Goal: Task Accomplishment & Management: Manage account settings

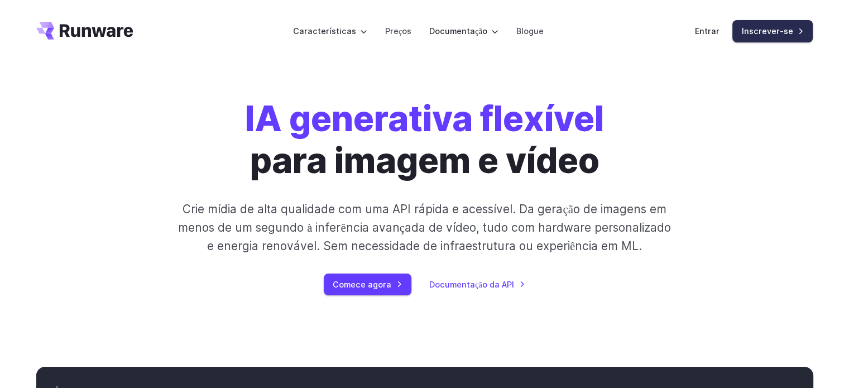
click at [758, 25] on font "Inscrever-se" at bounding box center [766, 31] width 51 height 13
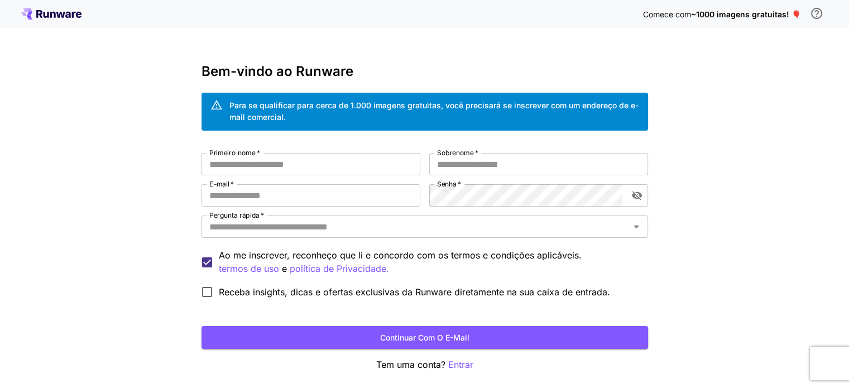
scroll to position [43, 0]
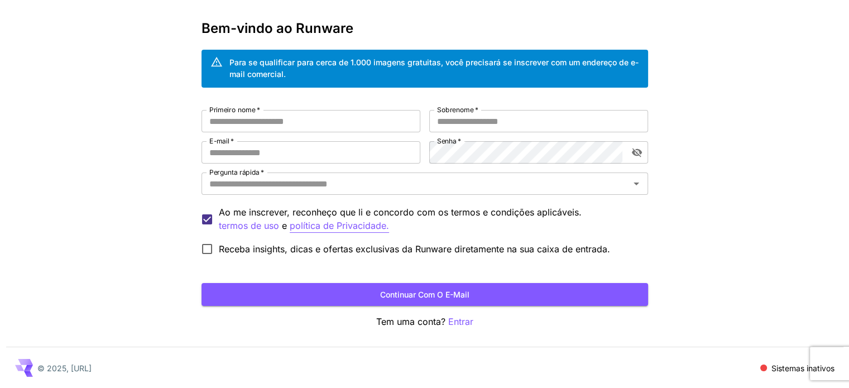
click at [350, 223] on font "política de Privacidade." at bounding box center [339, 225] width 99 height 11
click at [377, 113] on input "Primeiro nome   *" at bounding box center [310, 121] width 219 height 22
type input "*"
type input "*******"
click at [457, 129] on input "Sobrenome   *" at bounding box center [538, 121] width 219 height 22
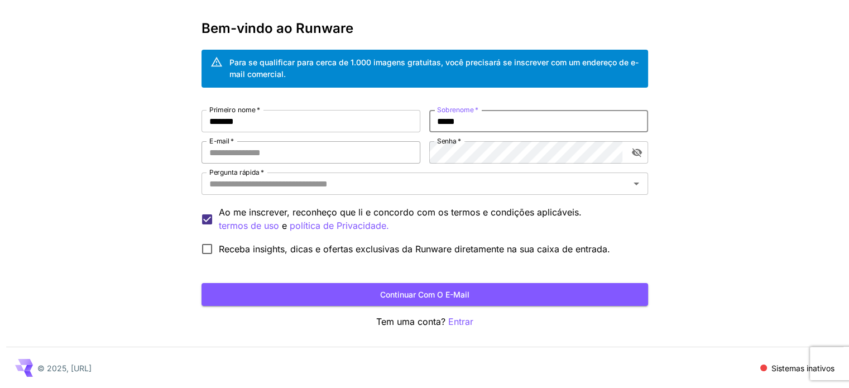
type input "*****"
click at [368, 162] on input "E-mail   *" at bounding box center [310, 152] width 219 height 22
type input "**********"
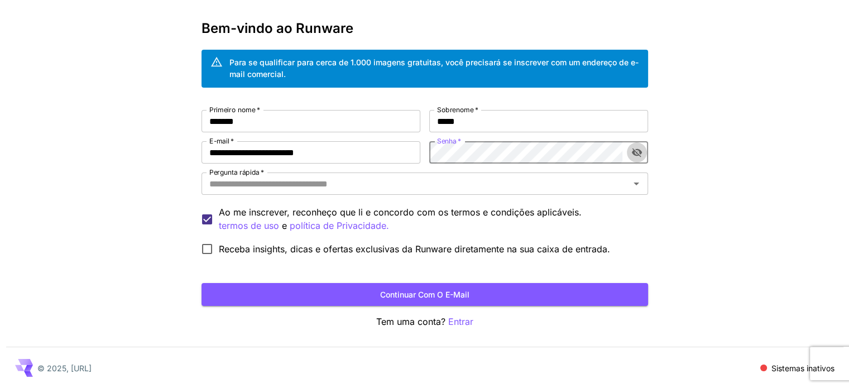
click at [636, 152] on icon "alternar a visibilidade da senha" at bounding box center [636, 152] width 10 height 9
click at [636, 152] on icon "alternar a visibilidade da senha" at bounding box center [636, 152] width 10 height 7
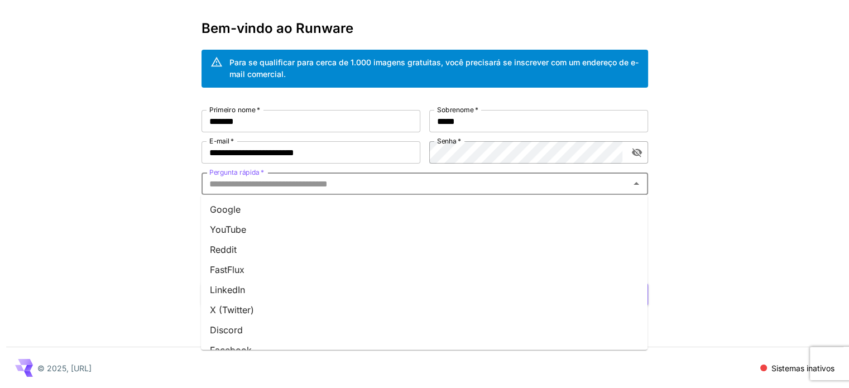
click at [441, 182] on input "Pergunta rápida   *" at bounding box center [415, 184] width 421 height 16
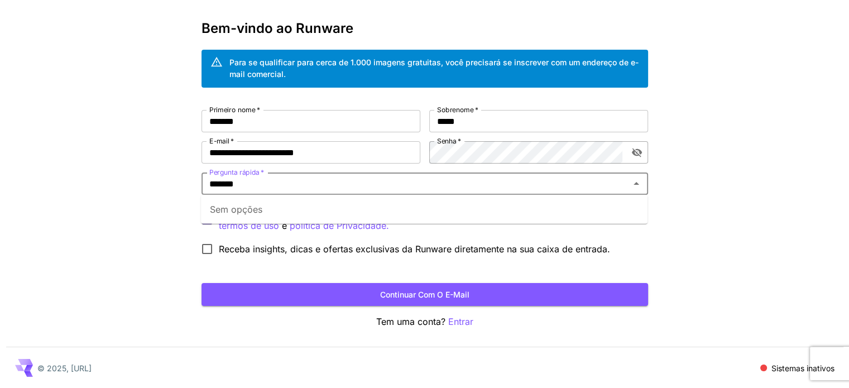
type input "*******"
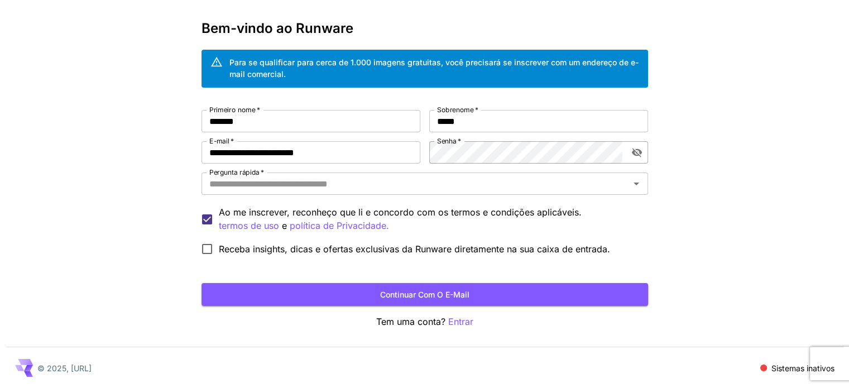
click at [722, 211] on div "**********" at bounding box center [424, 172] width 849 height 431
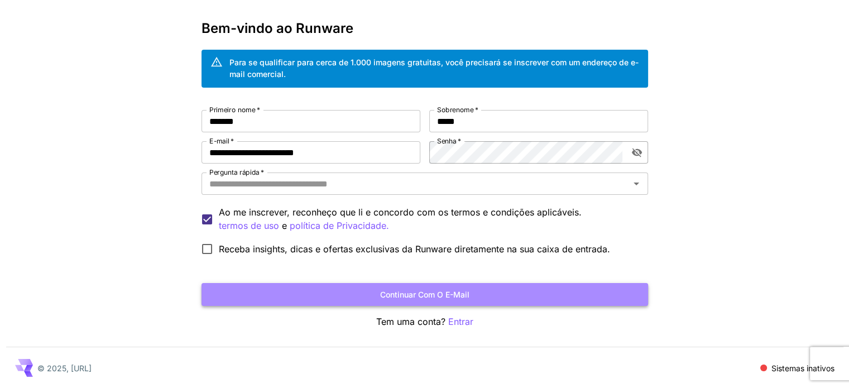
click at [520, 293] on button "Continuar com o e-mail" at bounding box center [424, 294] width 446 height 23
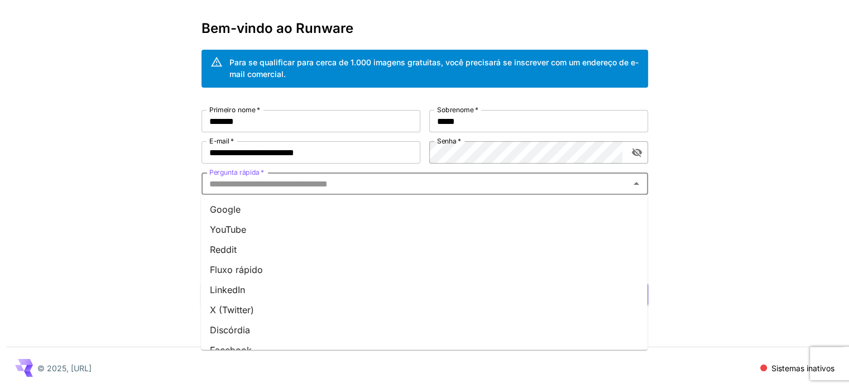
click at [391, 185] on input "Pergunta rápida   *" at bounding box center [415, 184] width 421 height 16
click at [347, 225] on li "YouTube" at bounding box center [424, 229] width 446 height 20
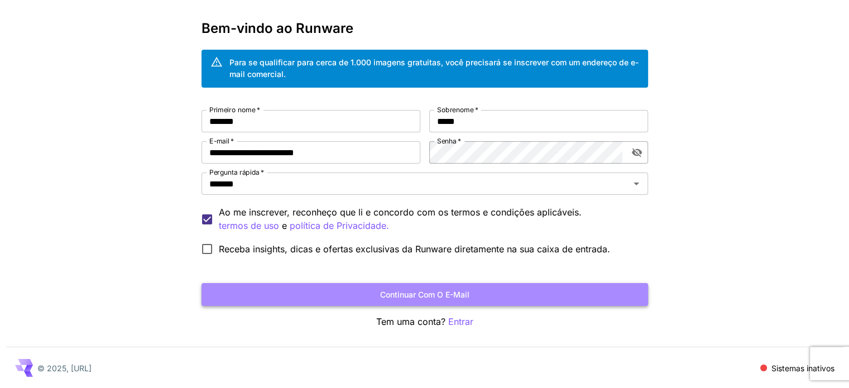
click at [389, 290] on font "Continuar com o e-mail" at bounding box center [424, 294] width 89 height 9
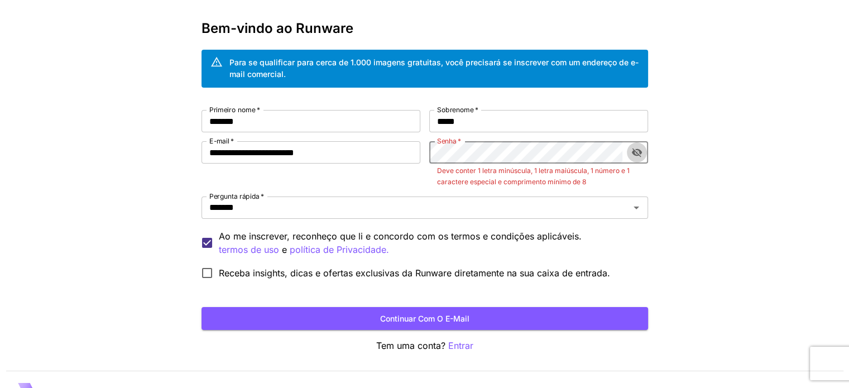
click at [629, 155] on button "alternar a visibilidade da senha" at bounding box center [636, 152] width 20 height 20
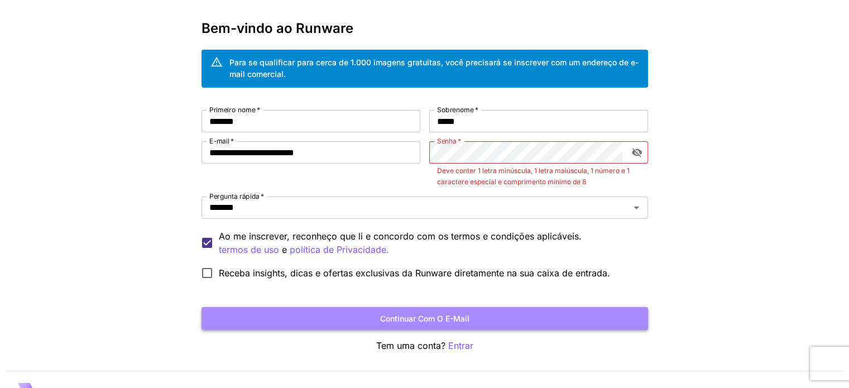
click at [505, 309] on button "Continuar com o e-mail" at bounding box center [424, 318] width 446 height 23
click at [540, 320] on button "Continuar com o e-mail" at bounding box center [424, 318] width 446 height 23
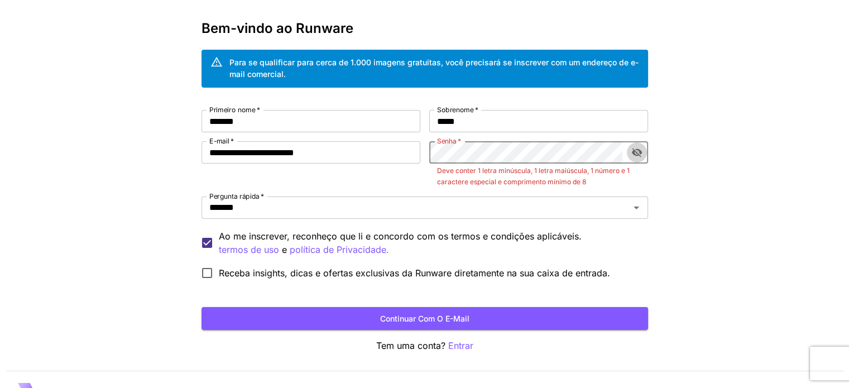
click at [629, 154] on button "alternar a visibilidade da senha" at bounding box center [636, 152] width 20 height 20
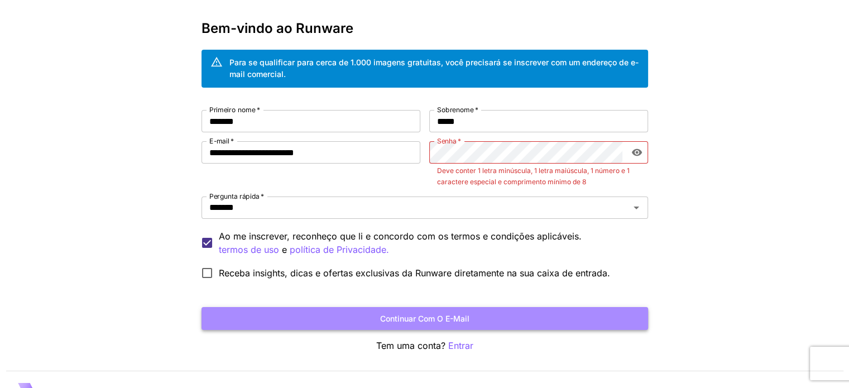
click at [505, 322] on button "Continuar com o e-mail" at bounding box center [424, 318] width 446 height 23
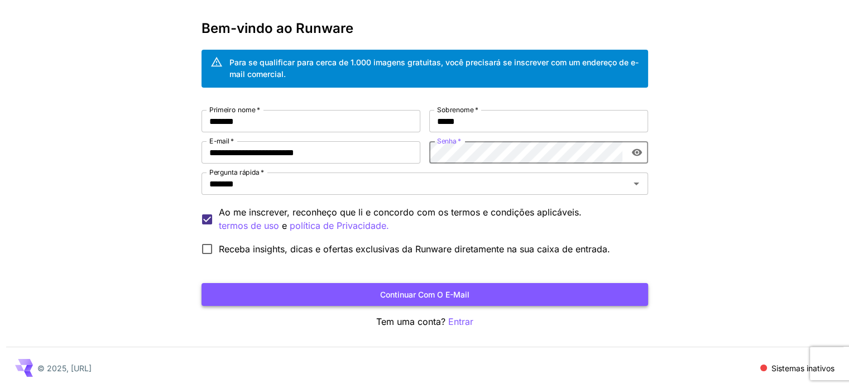
click at [520, 293] on button "Continuar com o e-mail" at bounding box center [424, 294] width 446 height 23
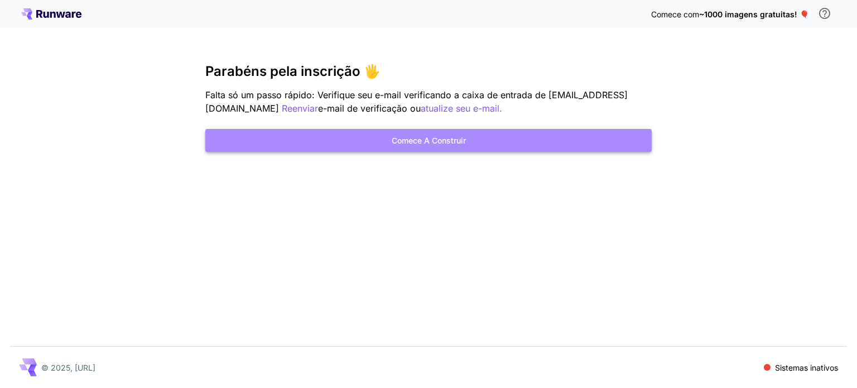
click at [399, 133] on font "Comece a construir" at bounding box center [429, 140] width 74 height 14
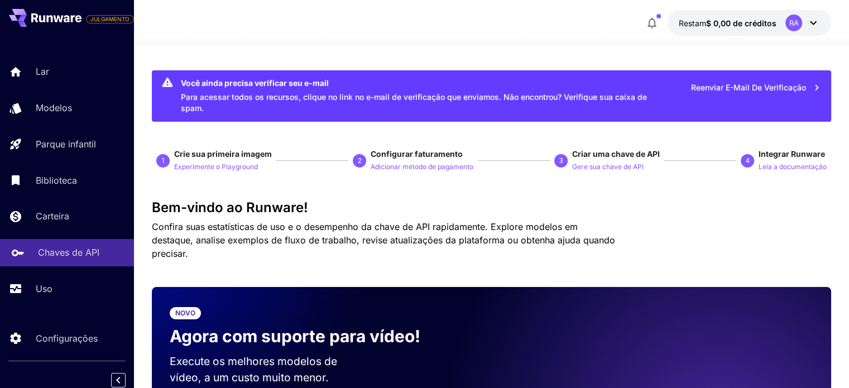
click at [91, 248] on p "Chaves de API" at bounding box center [68, 251] width 61 height 13
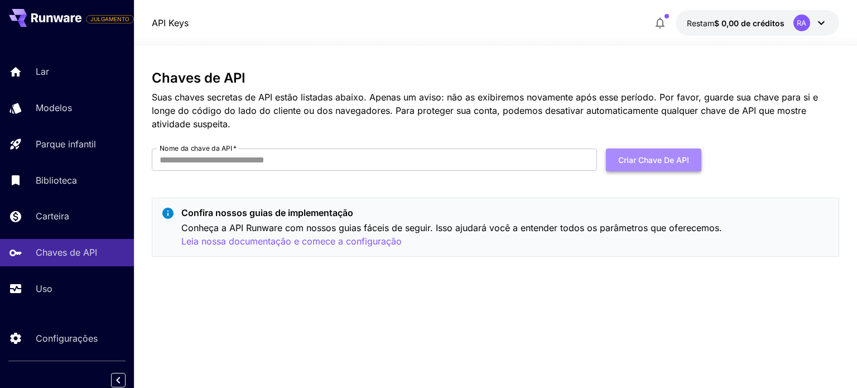
click at [645, 160] on font "Criar chave de API" at bounding box center [653, 159] width 71 height 9
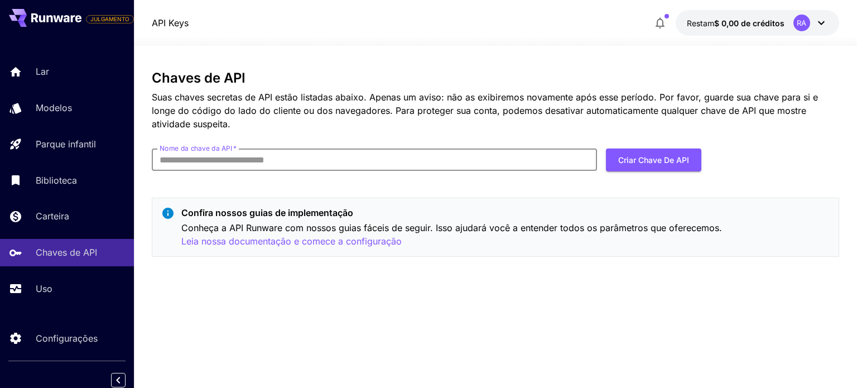
click at [388, 160] on input "Nome da chave da API   *" at bounding box center [374, 159] width 445 height 22
type input "*******"
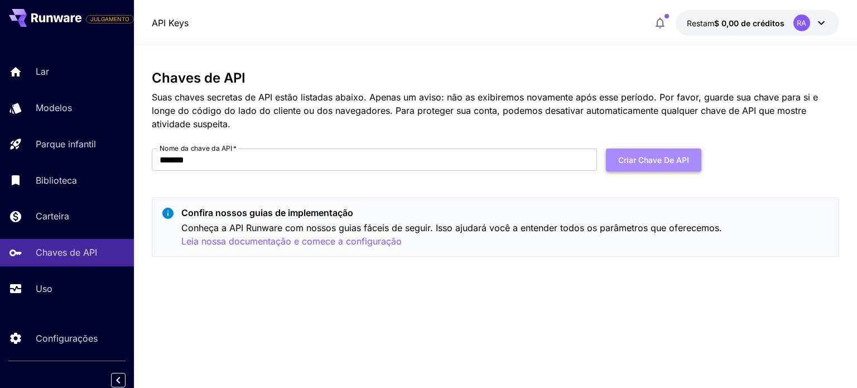
click at [658, 162] on font "Criar chave de API" at bounding box center [653, 159] width 71 height 9
click at [812, 25] on div "RA" at bounding box center [810, 23] width 35 height 17
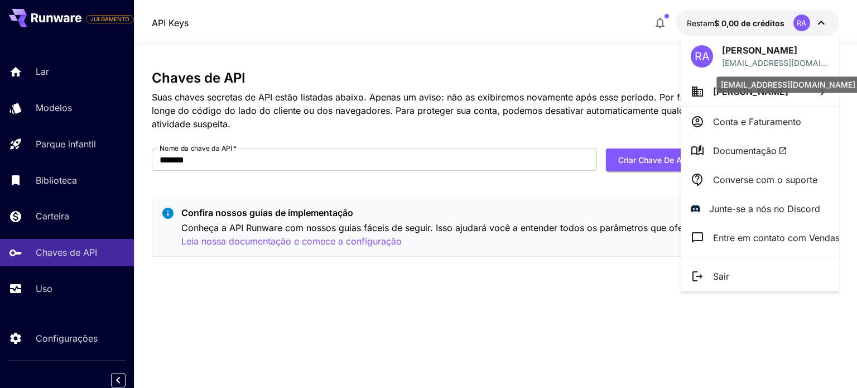
click at [739, 57] on p "[EMAIL_ADDRESS][DOMAIN_NAME]" at bounding box center [775, 63] width 107 height 12
click at [709, 57] on font "RA" at bounding box center [702, 56] width 15 height 13
click at [707, 57] on font "RA" at bounding box center [702, 56] width 15 height 13
click at [759, 60] on font "[EMAIL_ADDRESS][DOMAIN_NAME]" at bounding box center [774, 68] width 105 height 21
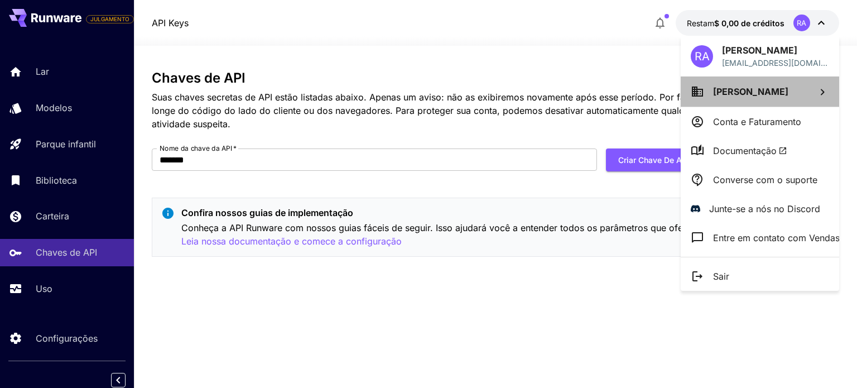
click at [817, 89] on icon at bounding box center [822, 91] width 13 height 13
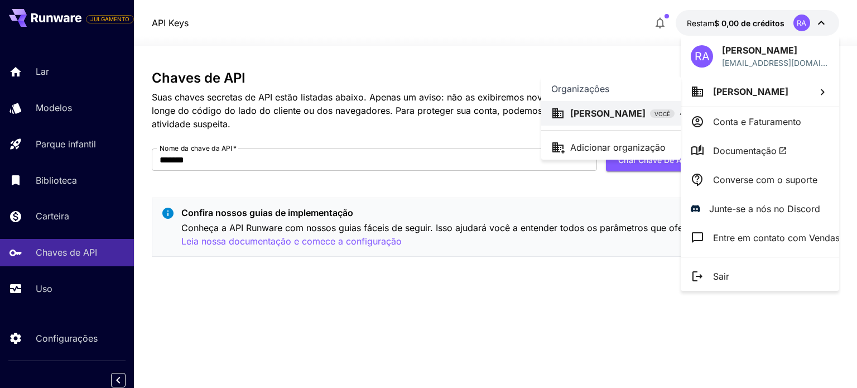
click at [601, 296] on div at bounding box center [428, 194] width 857 height 388
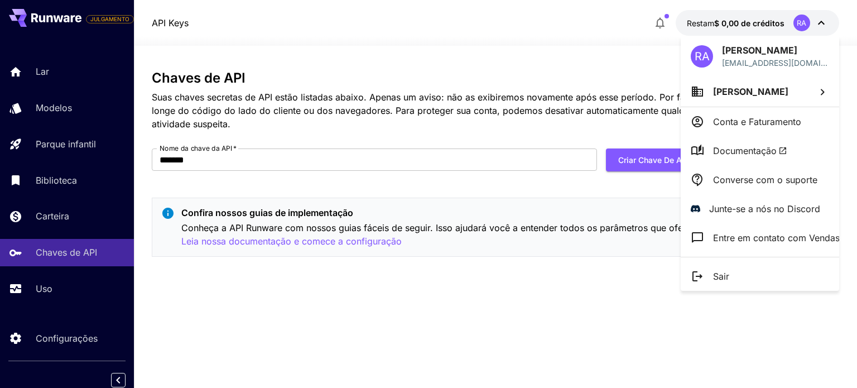
click at [86, 349] on div at bounding box center [428, 194] width 857 height 388
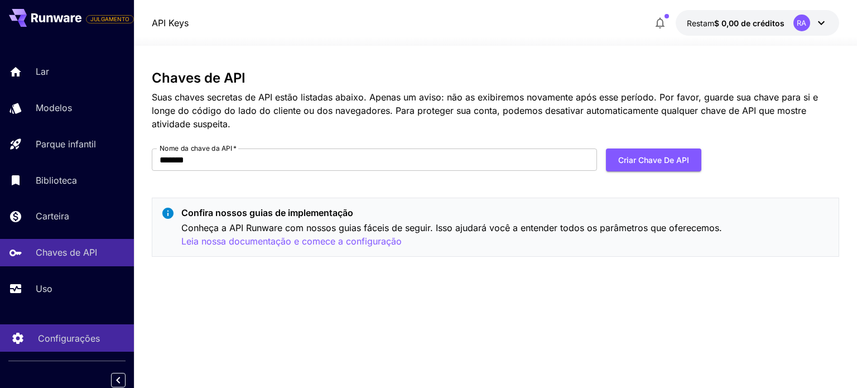
click at [81, 344] on font "Configurações" at bounding box center [69, 337] width 62 height 11
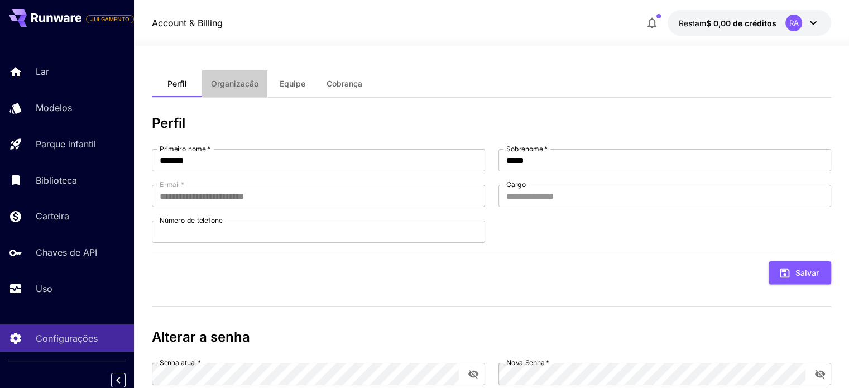
click at [259, 81] on button "Organização" at bounding box center [234, 83] width 65 height 27
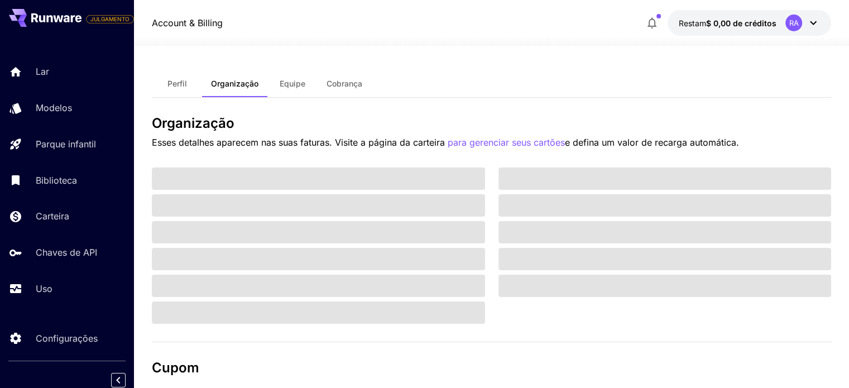
click at [291, 83] on font "Equipe" at bounding box center [292, 83] width 26 height 9
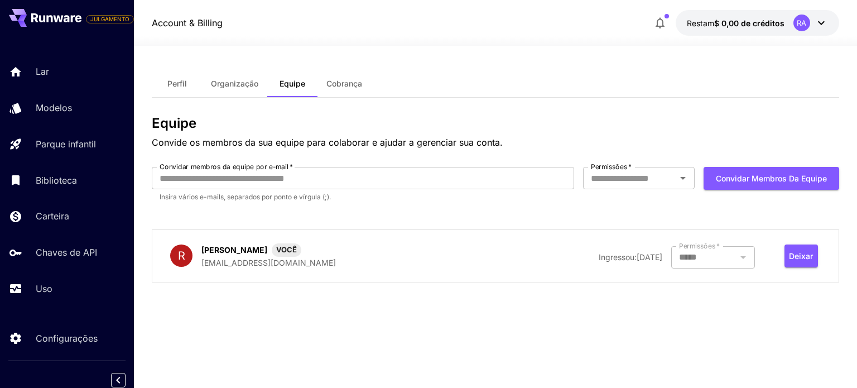
click at [273, 258] on font "[EMAIL_ADDRESS][DOMAIN_NAME]" at bounding box center [268, 262] width 134 height 9
click at [179, 258] on font "R" at bounding box center [181, 255] width 7 height 13
click at [336, 78] on button "Cobrança" at bounding box center [344, 83] width 54 height 27
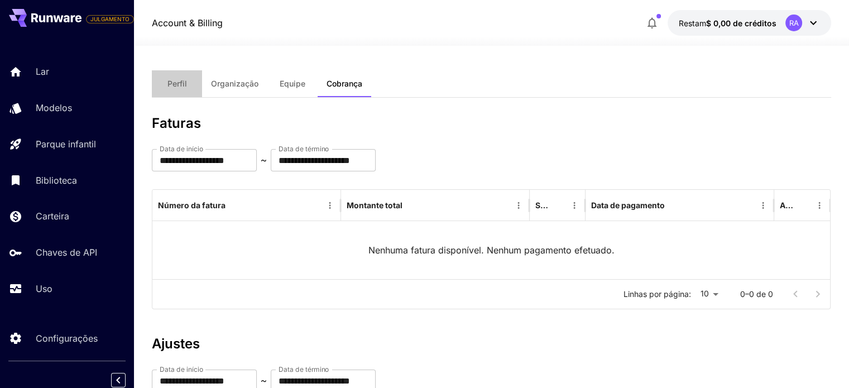
click at [178, 84] on font "Perfil" at bounding box center [177, 83] width 20 height 9
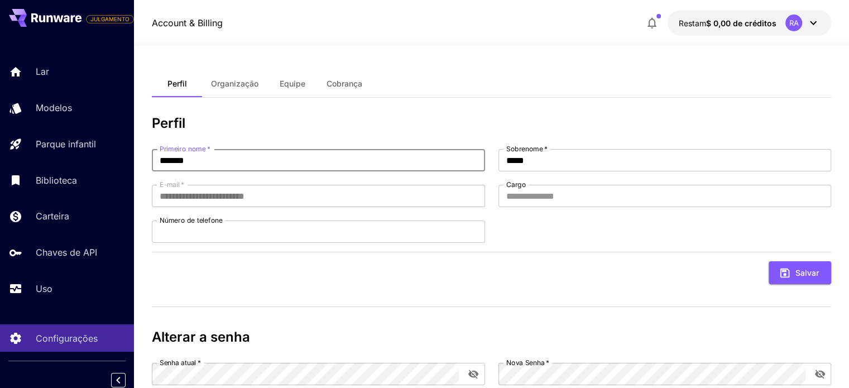
click at [210, 167] on input "*******" at bounding box center [318, 160] width 332 height 22
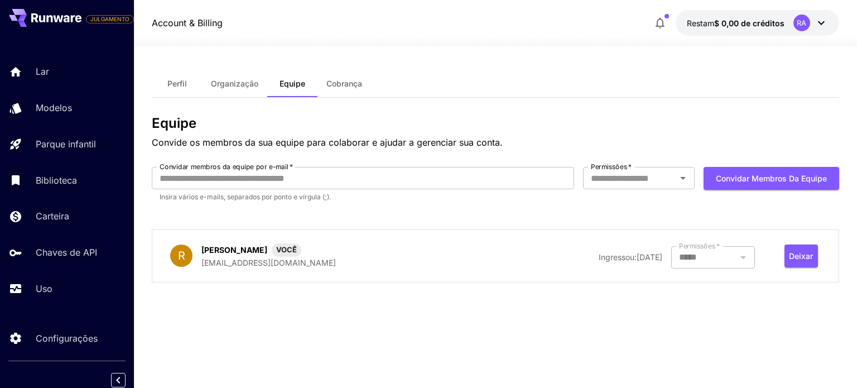
click at [191, 262] on div "R Rodrigo Alves VOCÊ rodrigociebio@hotmail.com" at bounding box center [309, 255] width 279 height 25
click at [250, 266] on font "[EMAIL_ADDRESS][DOMAIN_NAME]" at bounding box center [268, 262] width 134 height 9
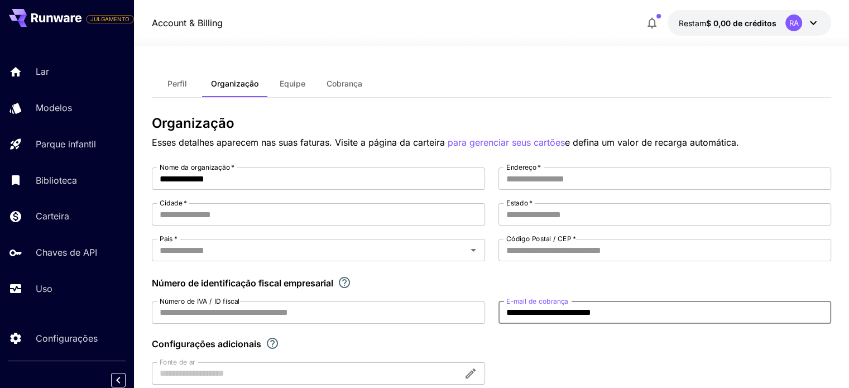
click at [673, 310] on input "**********" at bounding box center [664, 312] width 332 height 22
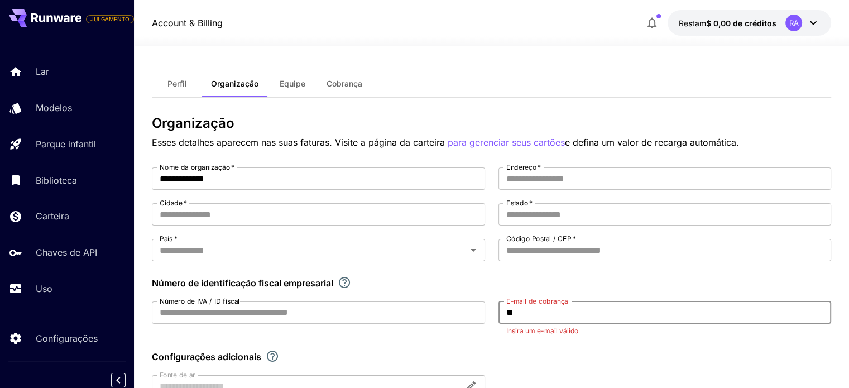
type input "*"
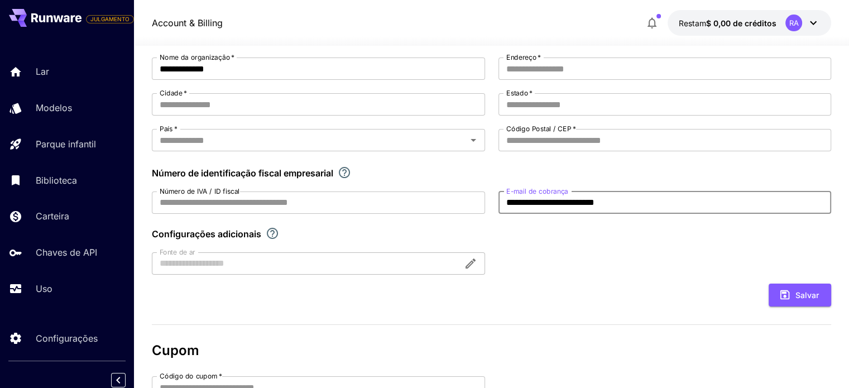
scroll to position [113, 0]
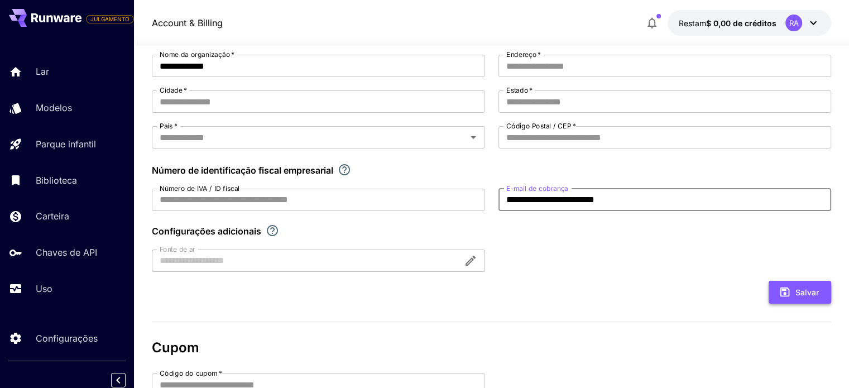
type input "**********"
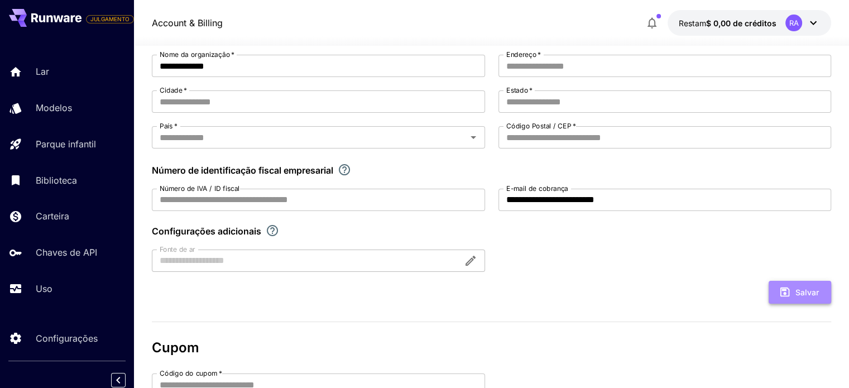
click at [796, 288] on font "Salvar" at bounding box center [806, 291] width 23 height 9
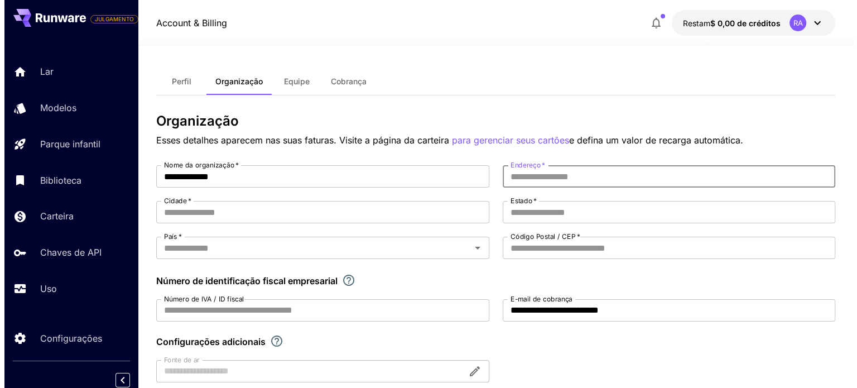
scroll to position [0, 0]
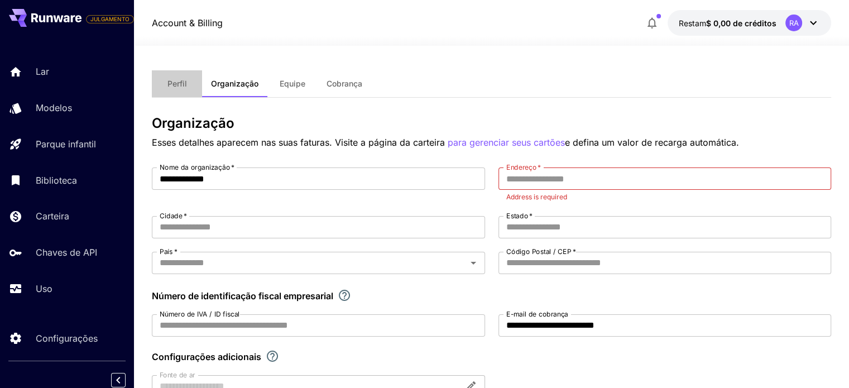
click at [179, 89] on button "Perfil" at bounding box center [177, 83] width 50 height 27
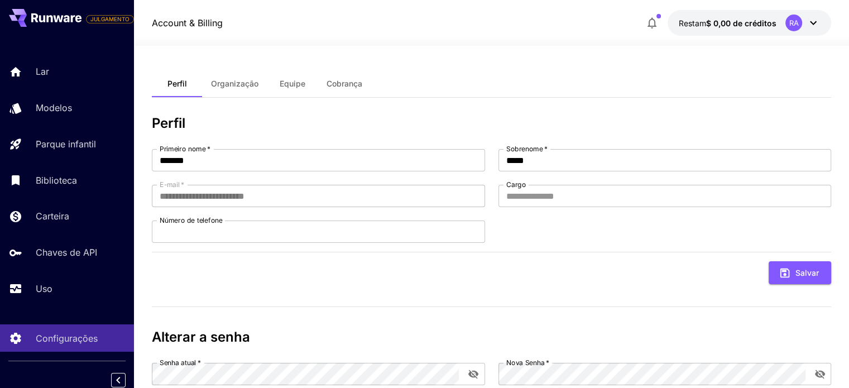
click at [794, 24] on font "RA" at bounding box center [792, 22] width 9 height 9
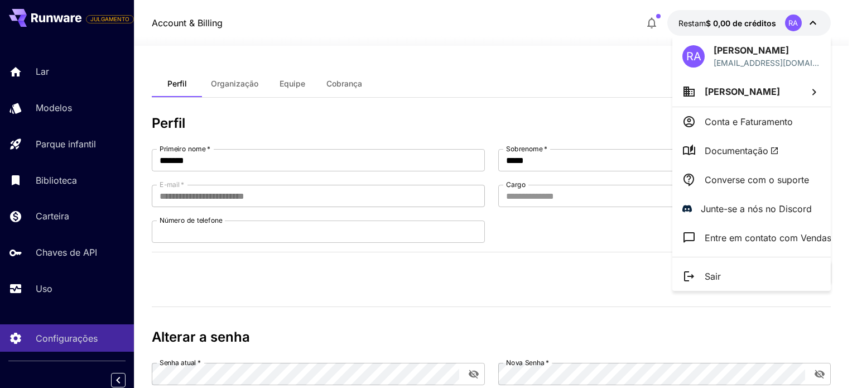
click at [761, 91] on font "[PERSON_NAME]" at bounding box center [742, 91] width 75 height 11
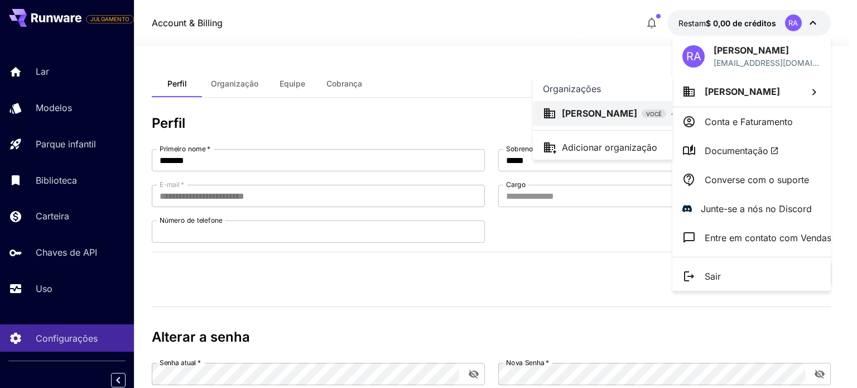
click at [811, 60] on div at bounding box center [428, 194] width 857 height 388
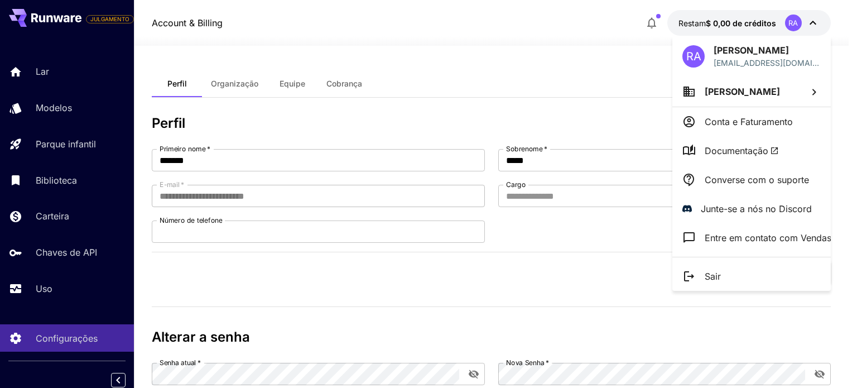
click at [777, 26] on div at bounding box center [428, 194] width 857 height 388
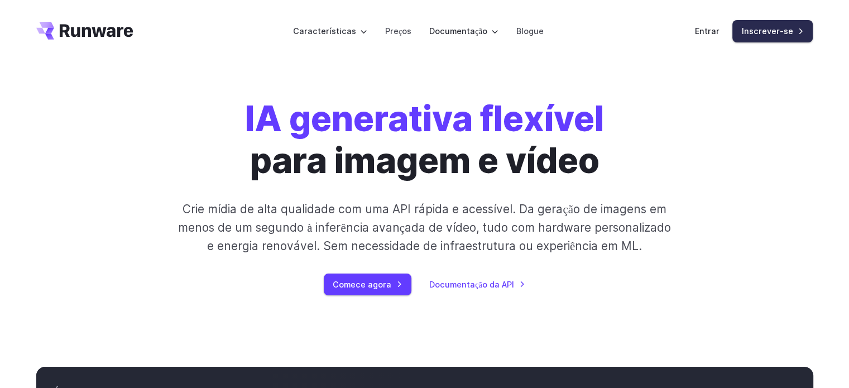
click at [778, 36] on font "Inscrever-se" at bounding box center [766, 31] width 51 height 13
click at [802, 28] on link "Inscrever-se" at bounding box center [772, 31] width 80 height 22
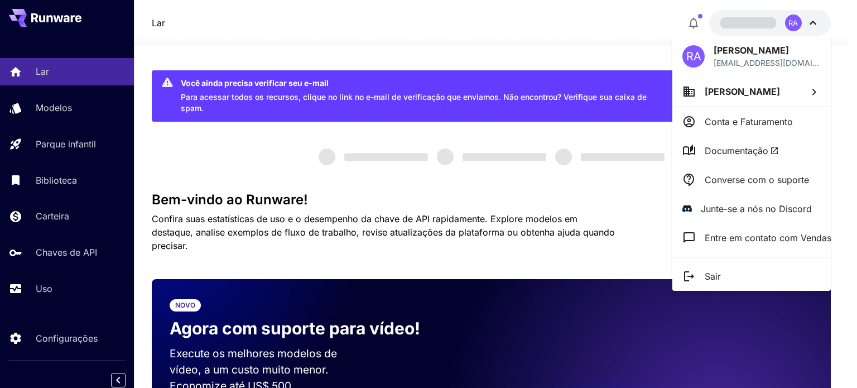
click at [611, 42] on div at bounding box center [428, 194] width 857 height 388
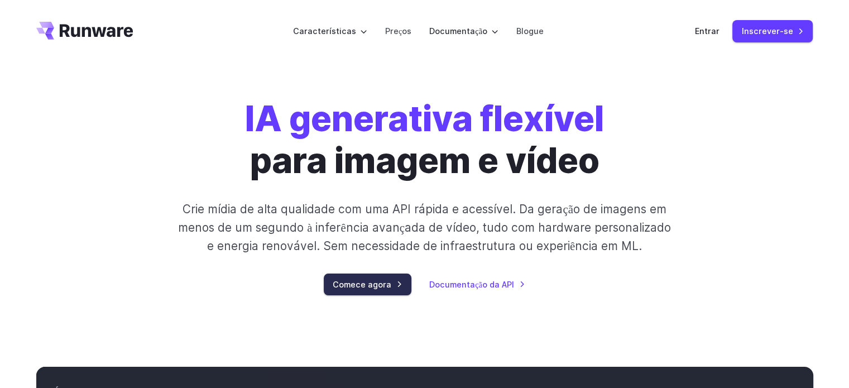
click at [367, 292] on link "Comece agora" at bounding box center [368, 284] width 88 height 22
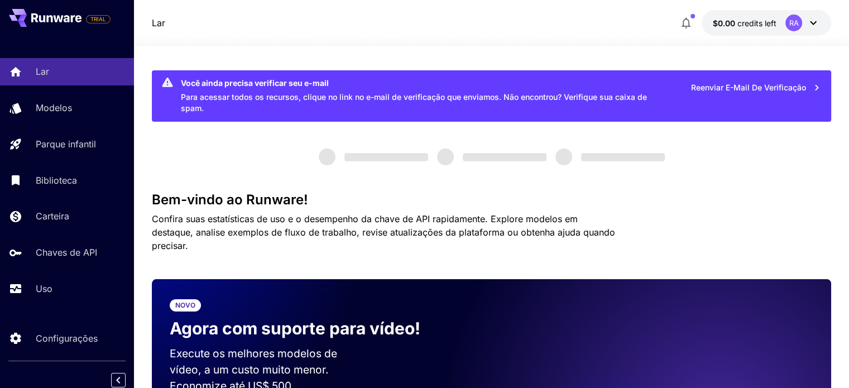
click at [820, 26] on button "$0.00 credits left RA" at bounding box center [765, 23] width 129 height 26
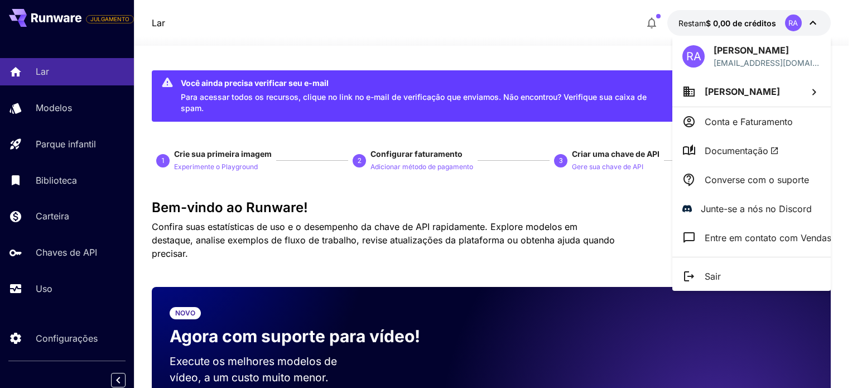
click at [734, 72] on div "RA [PERSON_NAME] [PERSON_NAME][EMAIL_ADDRESS][DOMAIN_NAME]" at bounding box center [751, 56] width 158 height 41
click at [712, 54] on div "RA [PERSON_NAME] [PERSON_NAME][EMAIL_ADDRESS][DOMAIN_NAME]" at bounding box center [751, 56] width 158 height 41
click at [547, 203] on div at bounding box center [428, 194] width 857 height 388
